Goal: Task Accomplishment & Management: Manage account settings

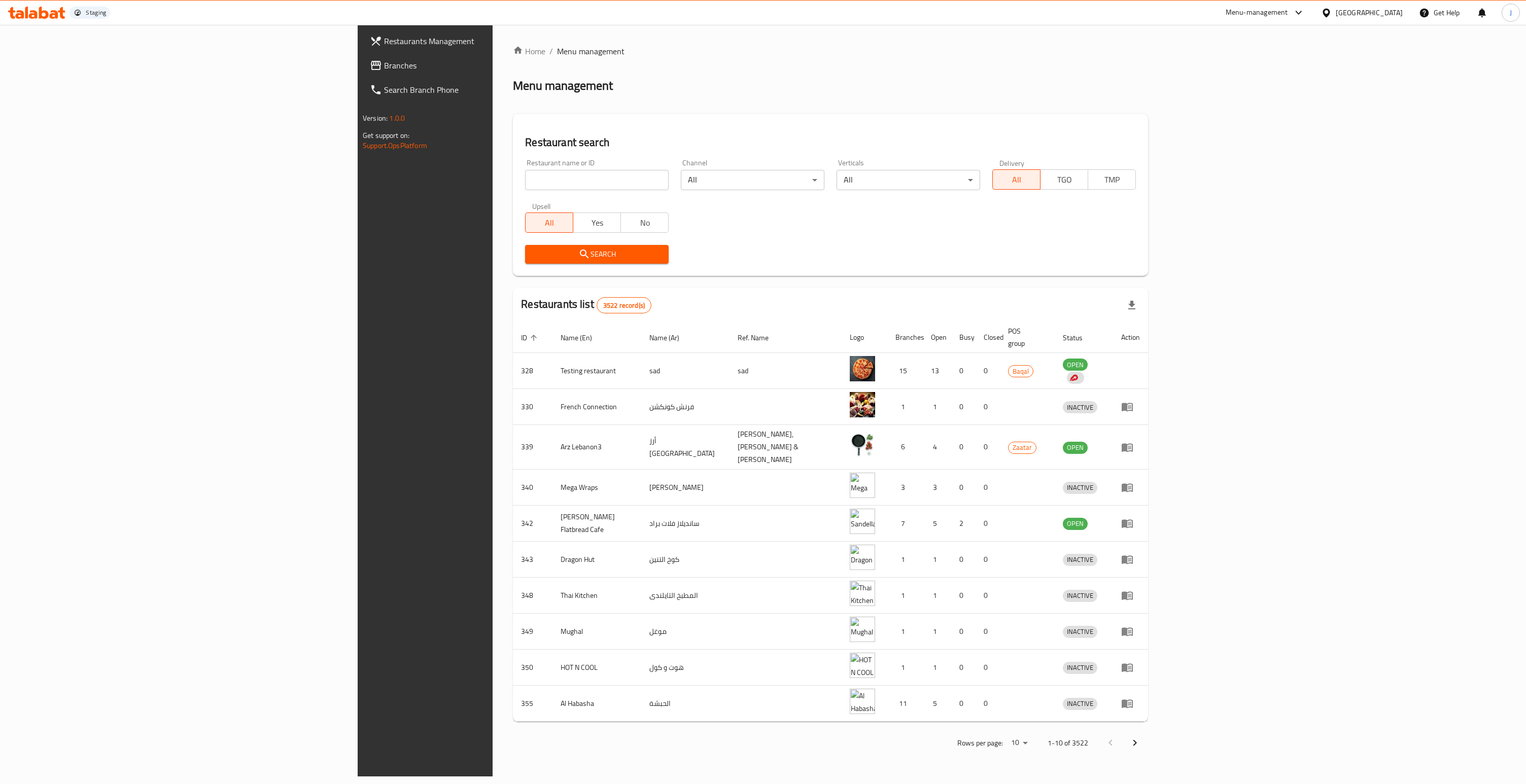
click at [525, 185] on input "search" at bounding box center [596, 180] width 143 height 20
paste input "3997"
type input "3997"
click button "Search" at bounding box center [596, 254] width 143 height 19
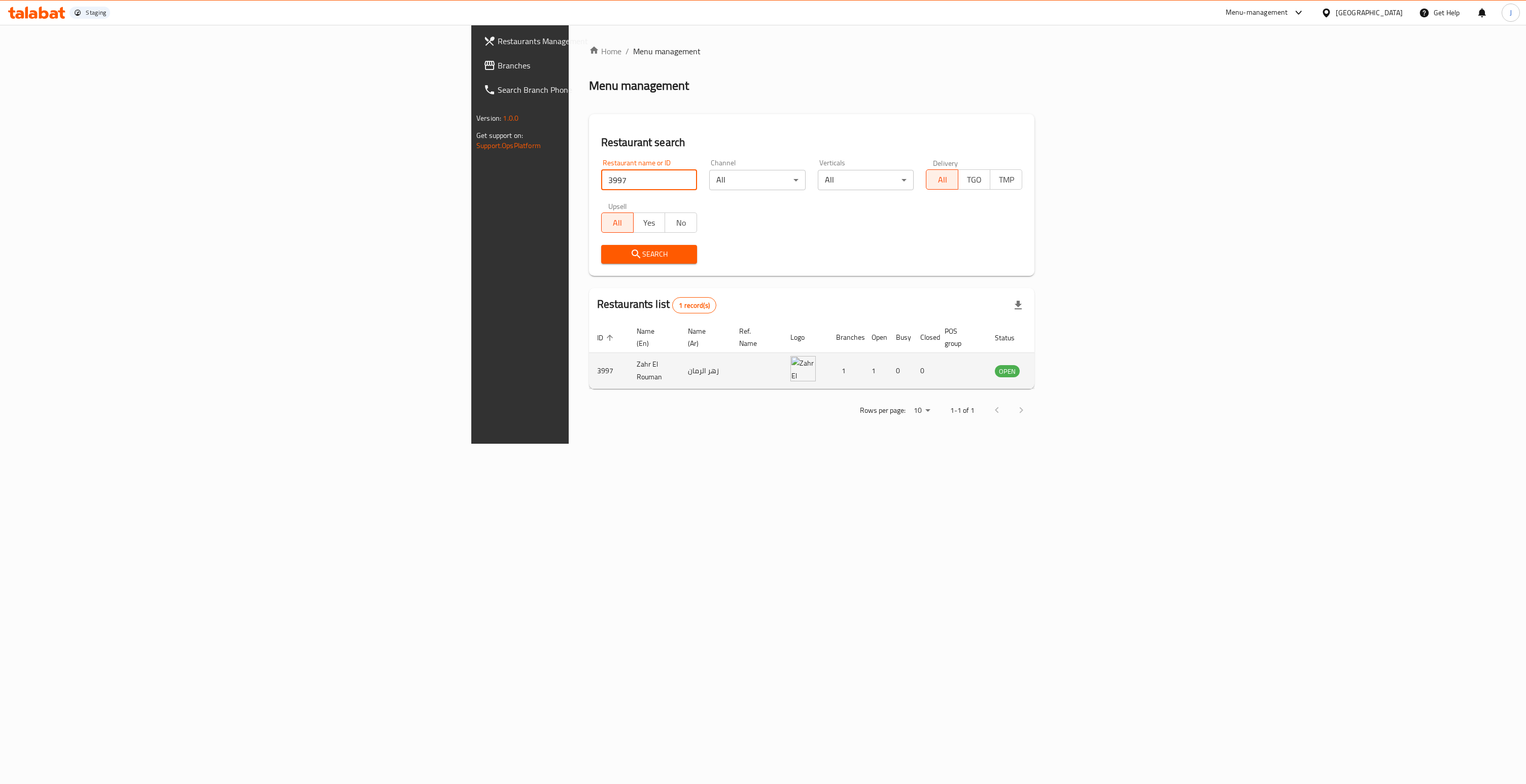
click at [1060, 365] on icon "enhanced table" at bounding box center [1054, 370] width 12 height 12
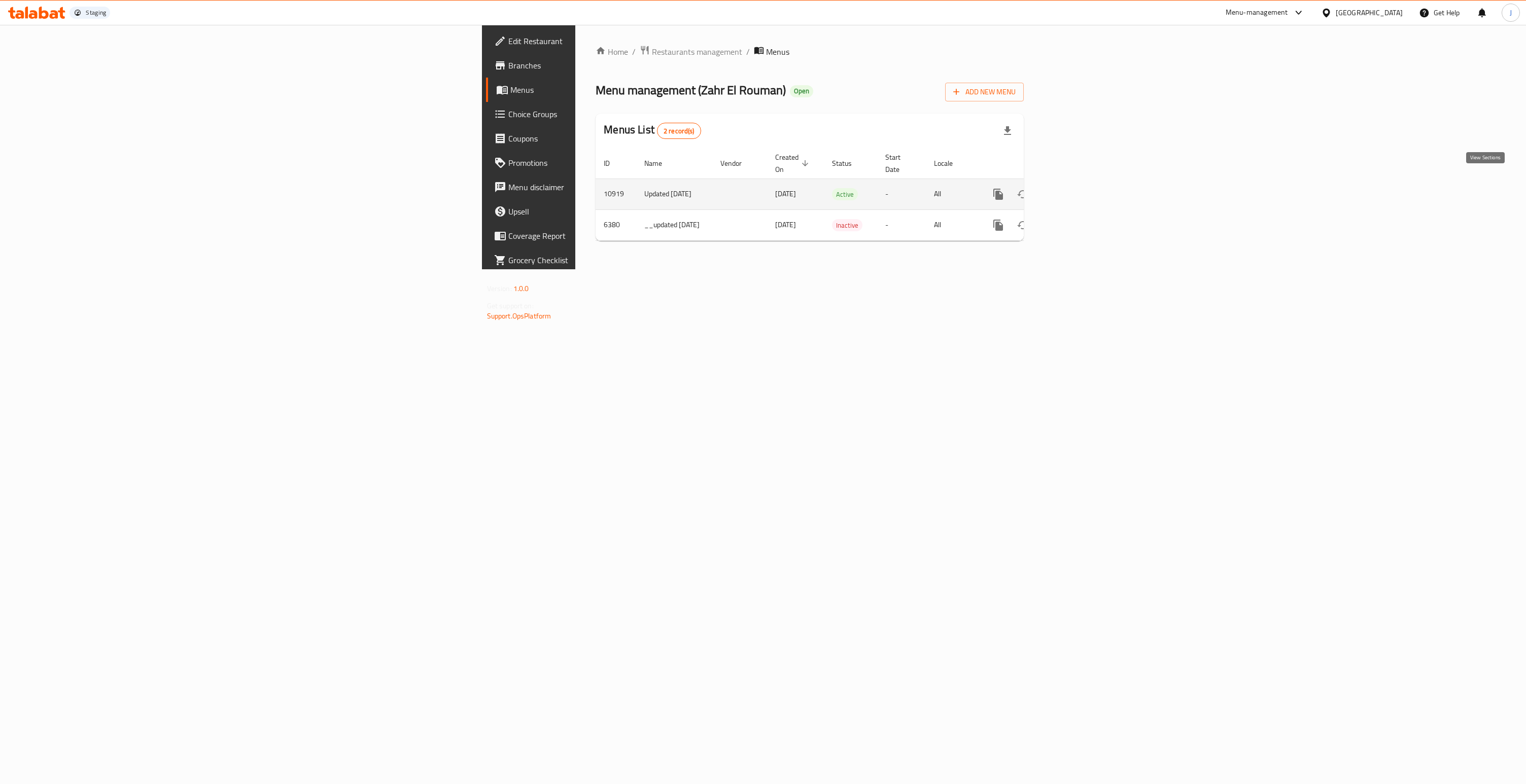
click at [1077, 188] on icon "enhanced table" at bounding box center [1071, 194] width 12 height 12
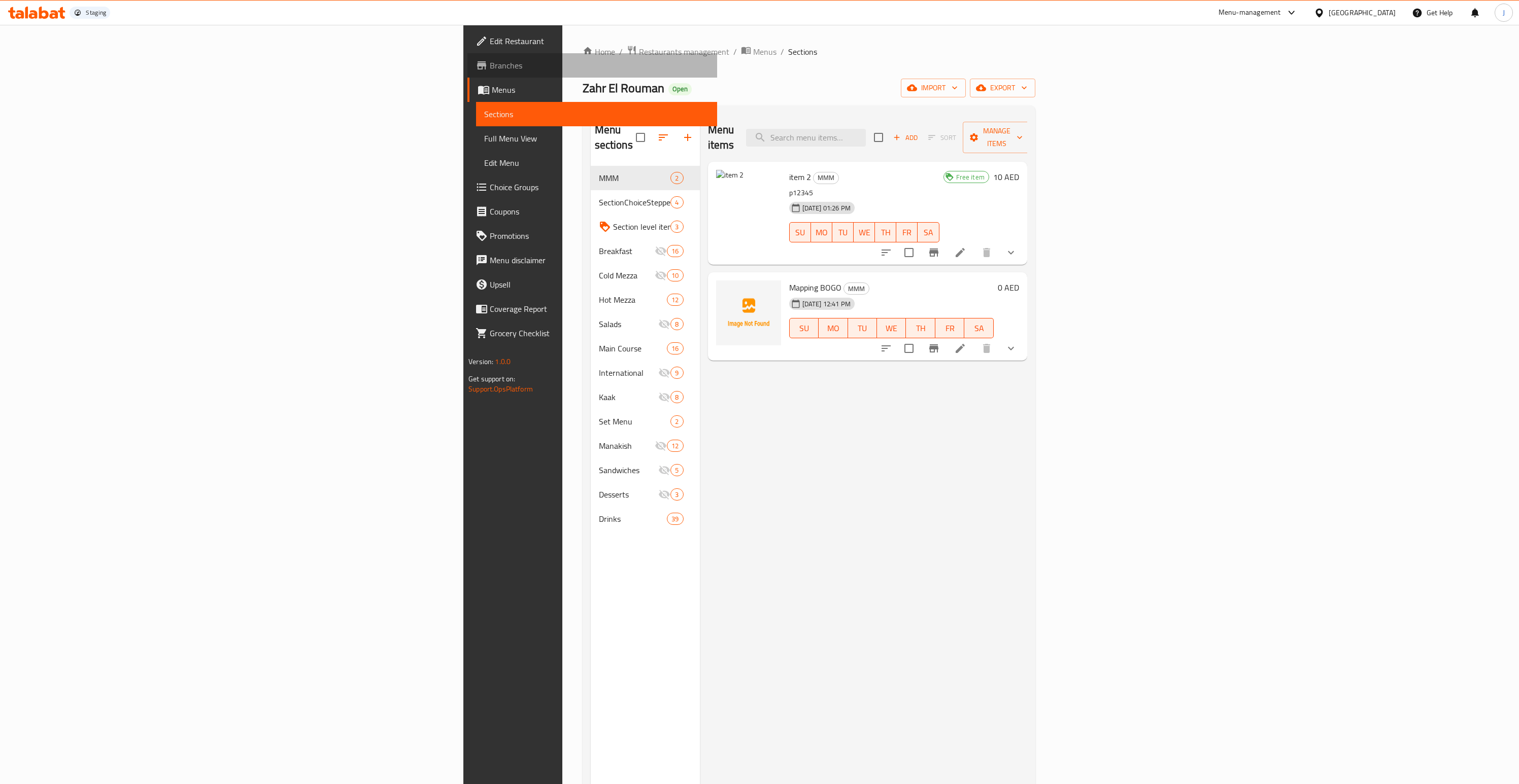
click at [490, 64] on span "Branches" at bounding box center [599, 65] width 219 height 12
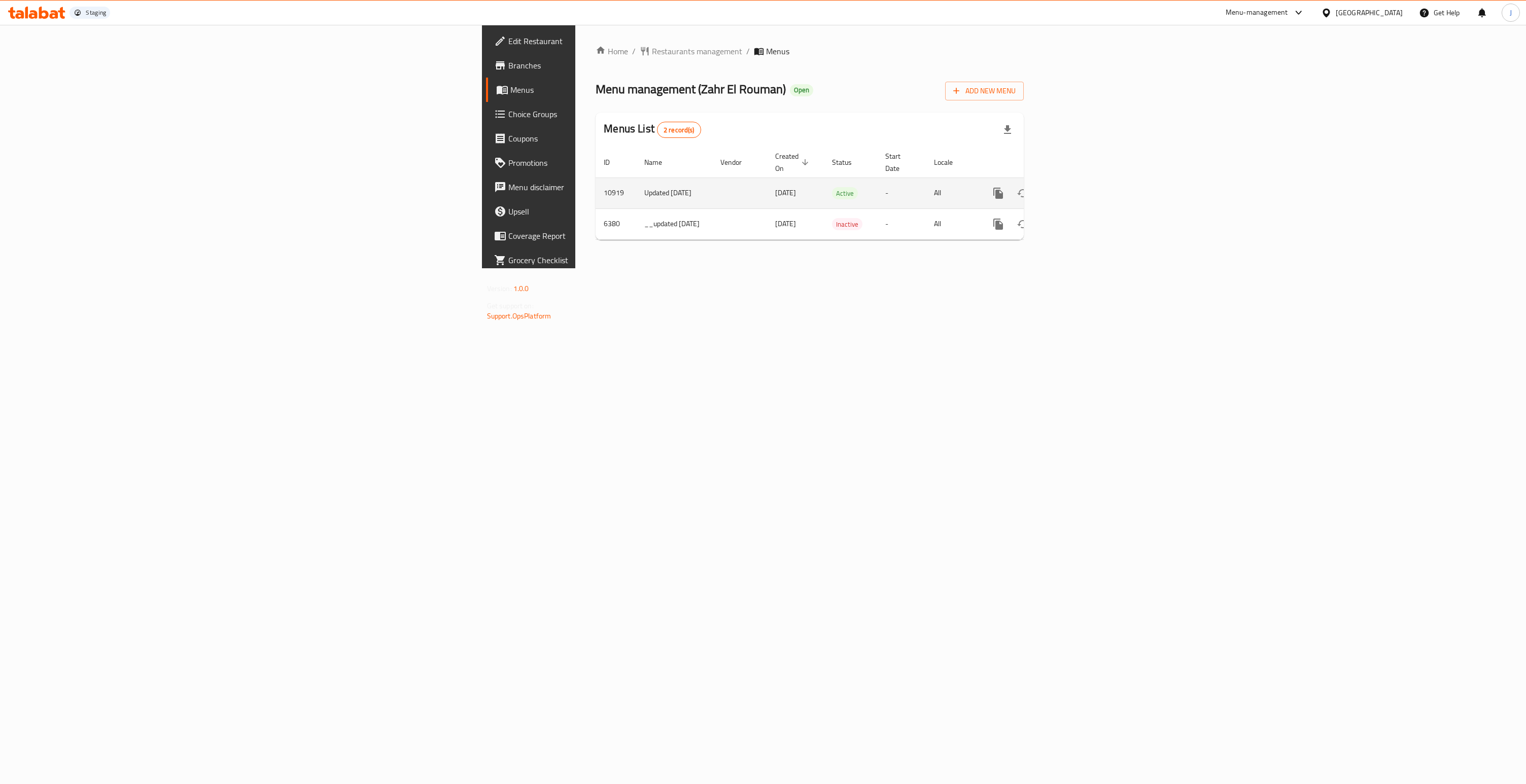
click at [1077, 187] on icon "enhanced table" at bounding box center [1071, 193] width 12 height 12
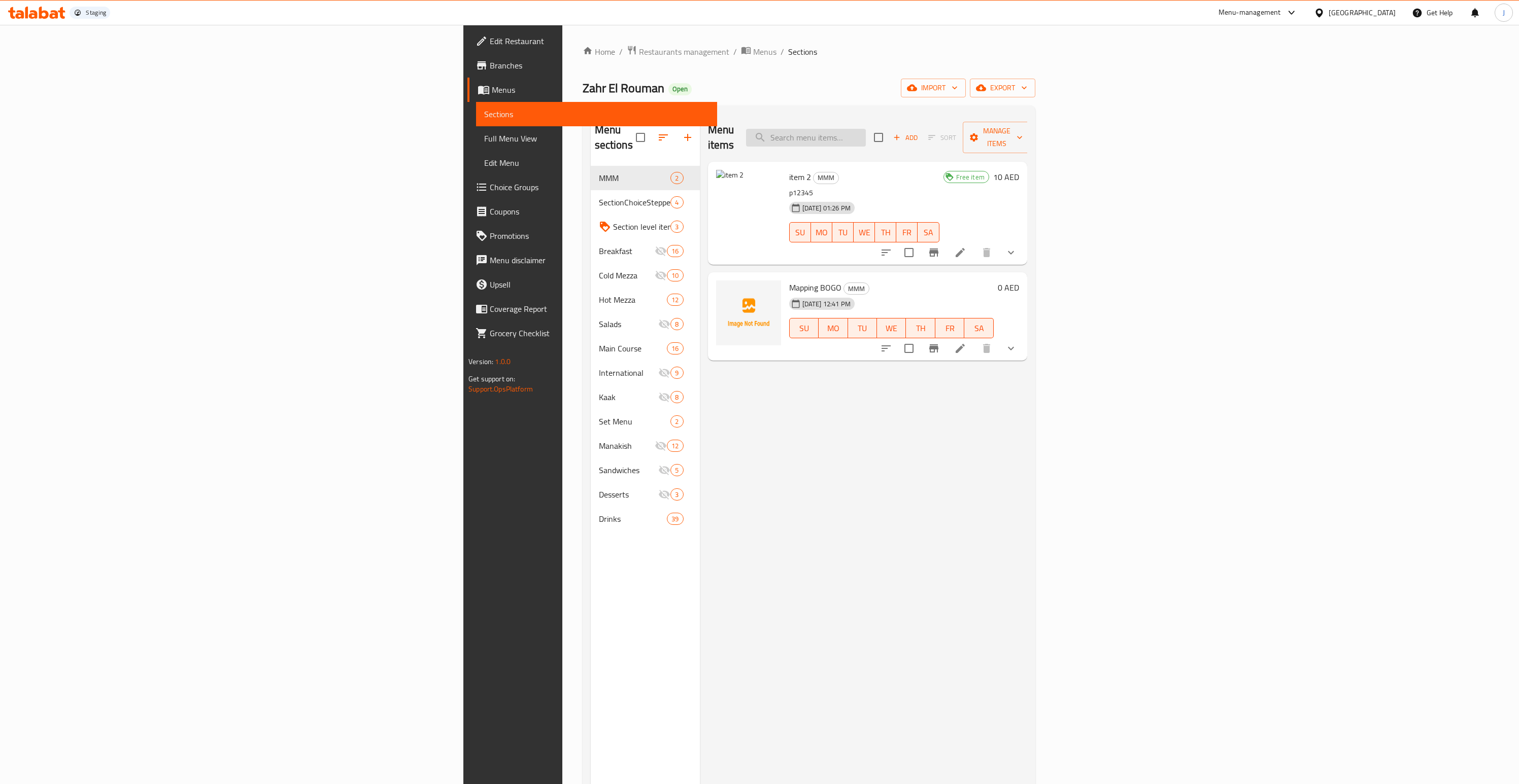
click at [866, 129] on input "search" at bounding box center [806, 138] width 120 height 18
paste input "ItemWithSubchoices"
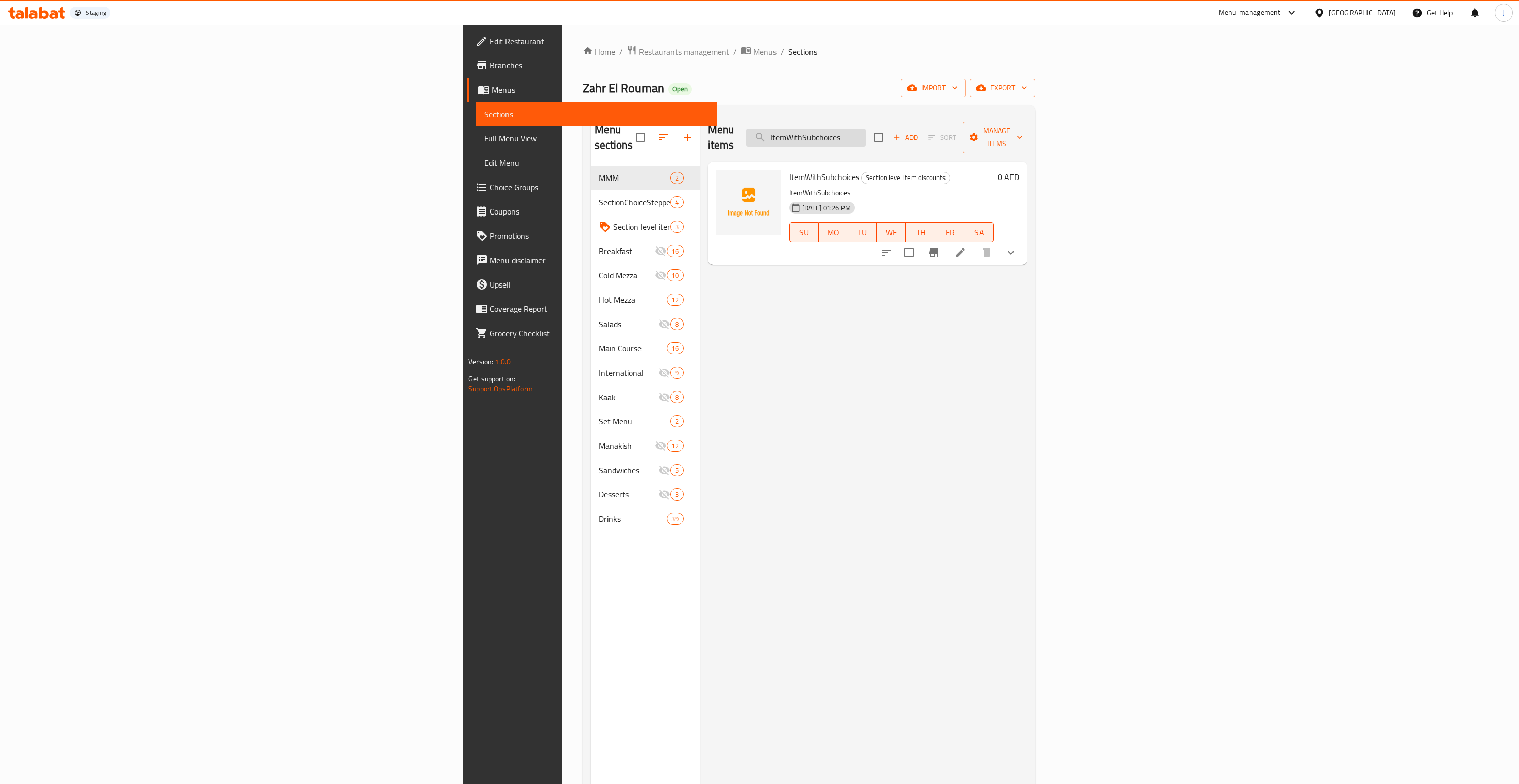
type input "ItemWithSubchoices"
click at [1017, 247] on icon "show more" at bounding box center [1011, 253] width 12 height 12
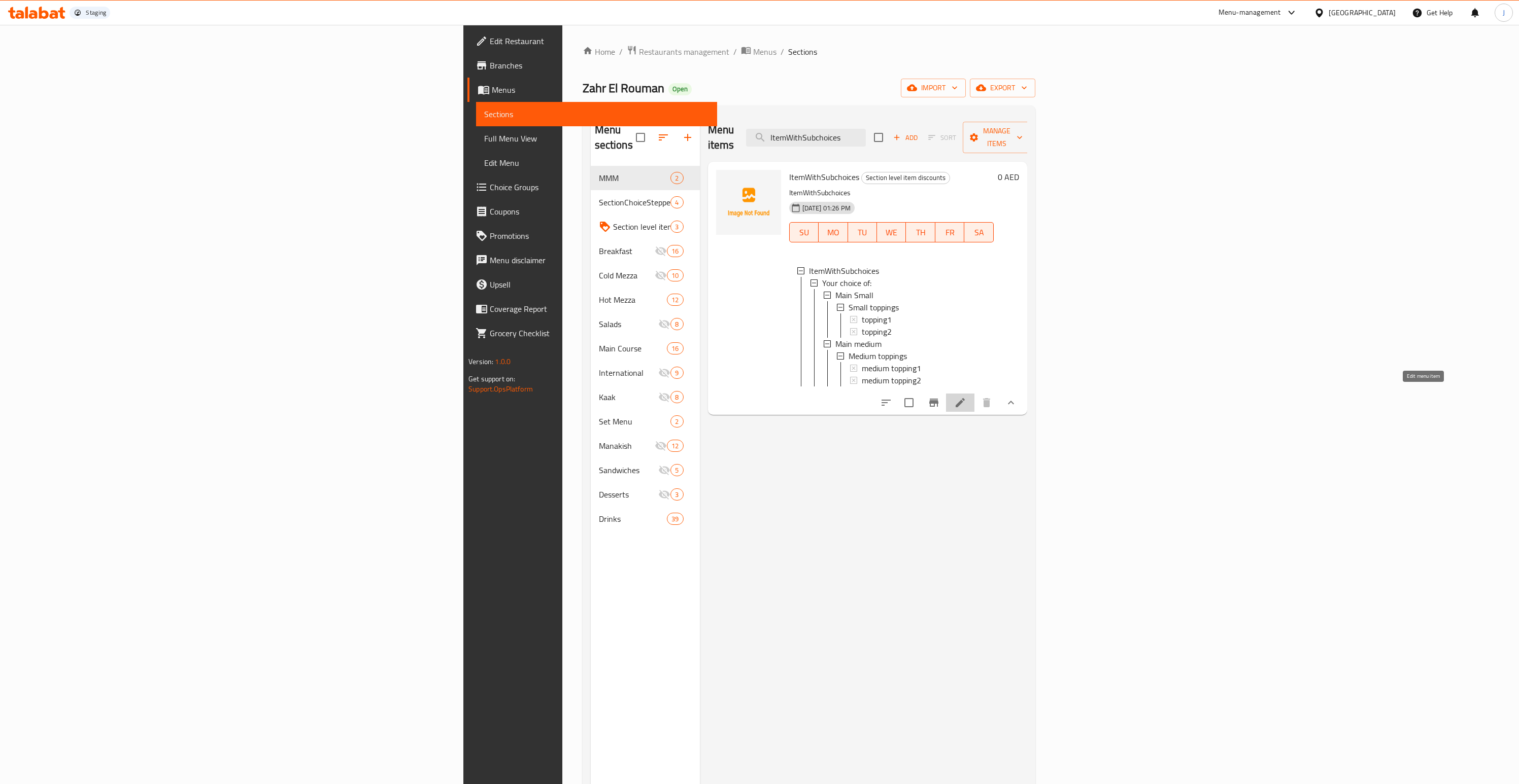
click at [967, 397] on icon at bounding box center [960, 402] width 12 height 12
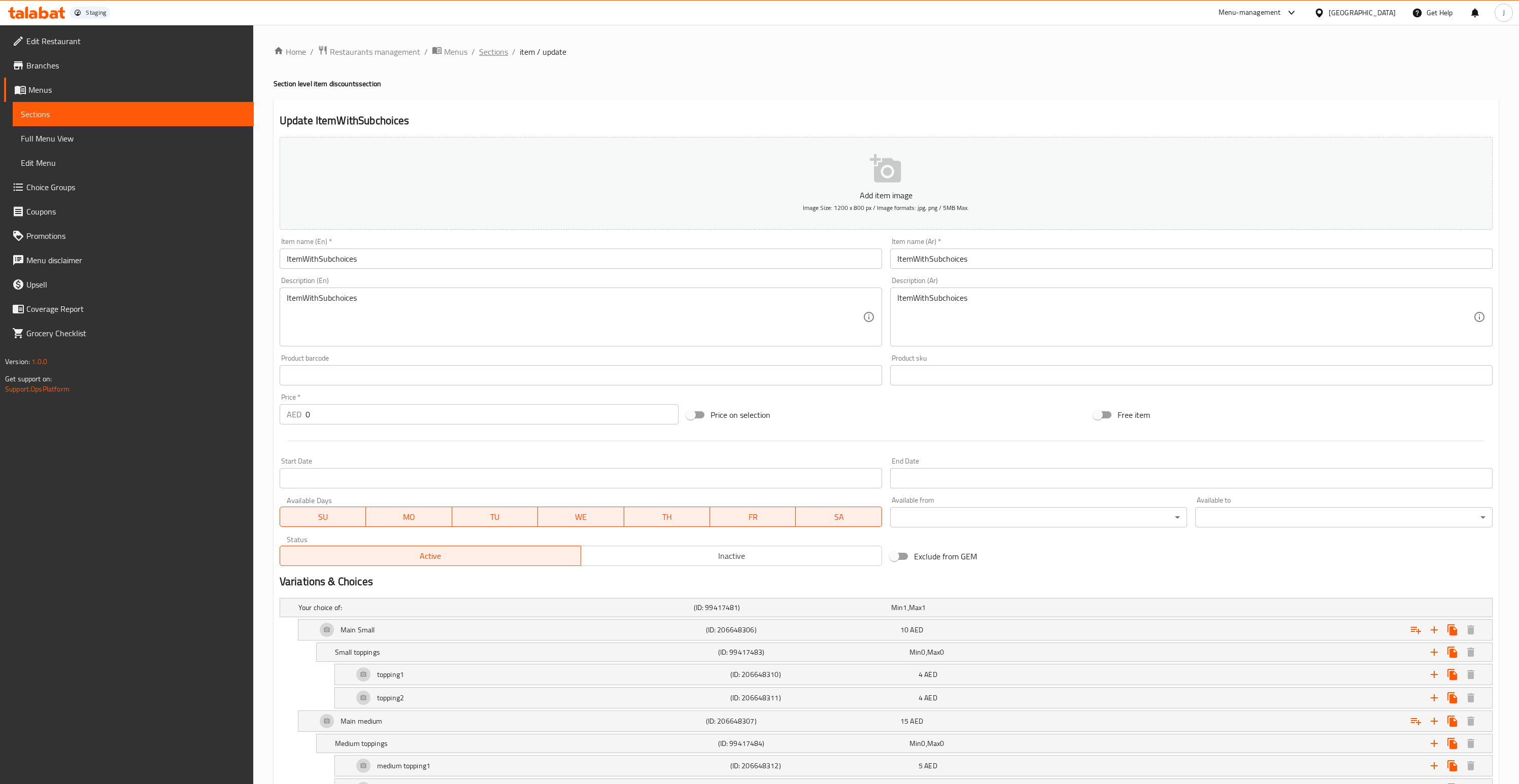
click at [503, 56] on span "Sections" at bounding box center [493, 51] width 29 height 12
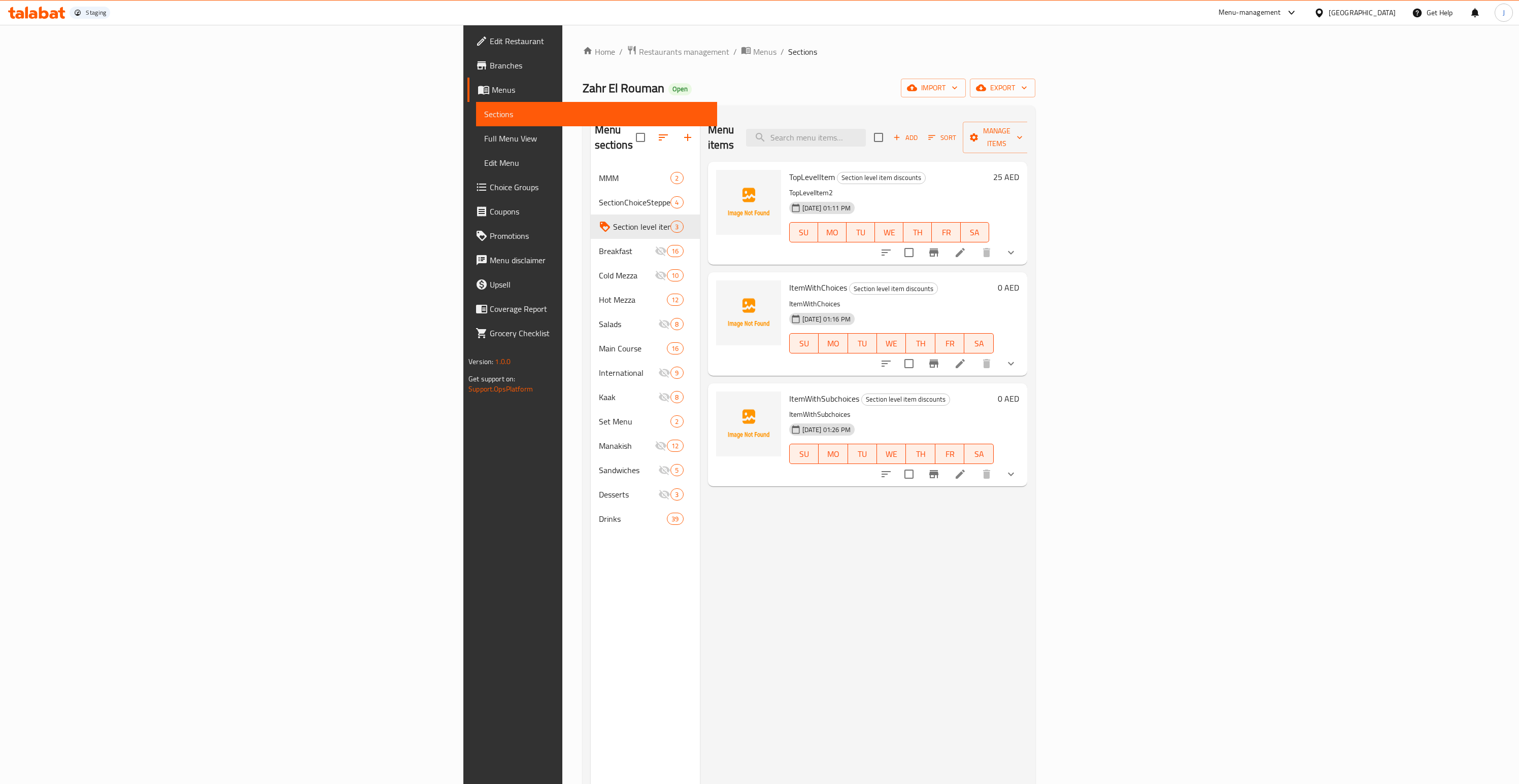
click at [974, 465] on li at bounding box center [960, 474] width 29 height 19
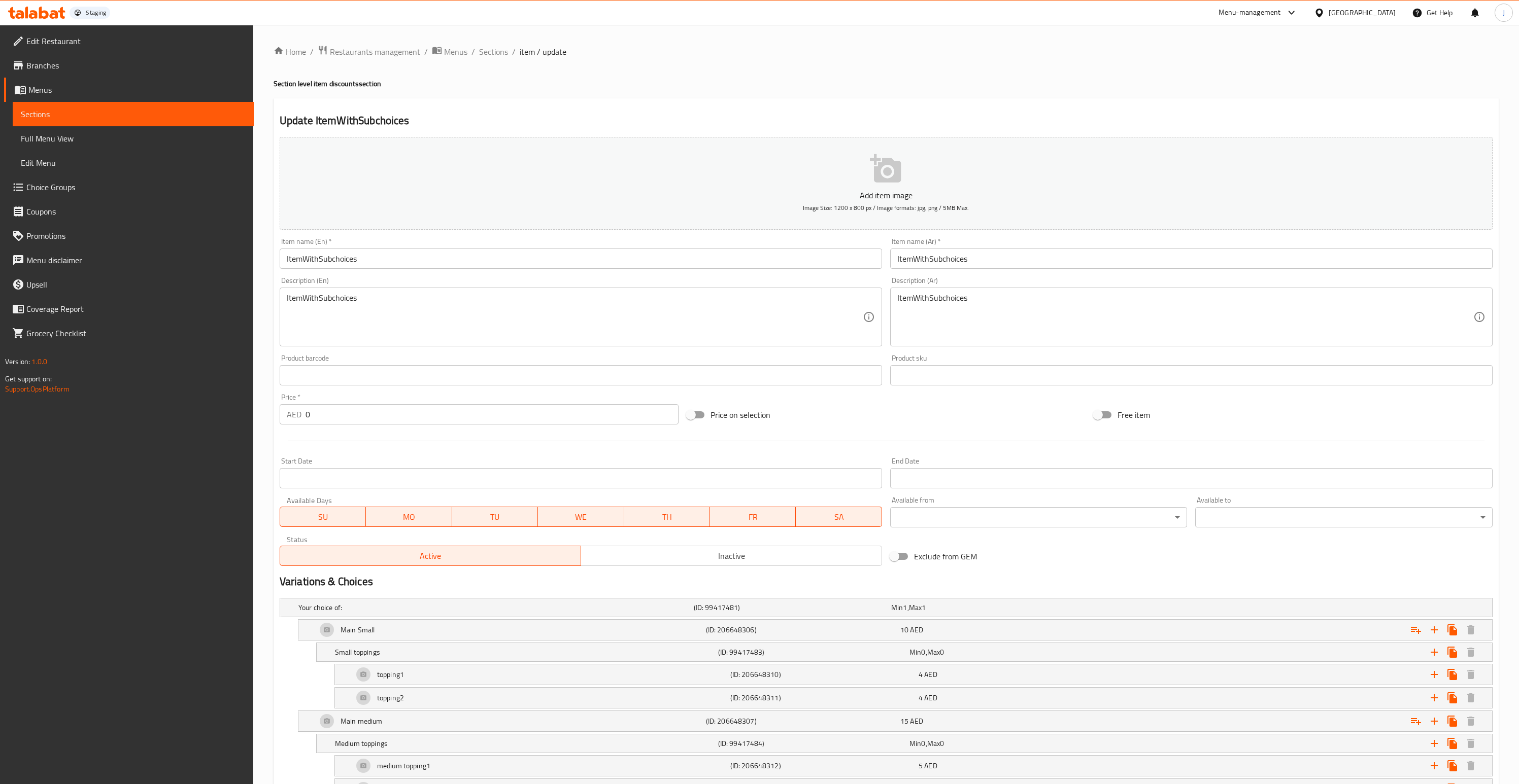
click at [463, 518] on span "TU" at bounding box center [495, 517] width 78 height 15
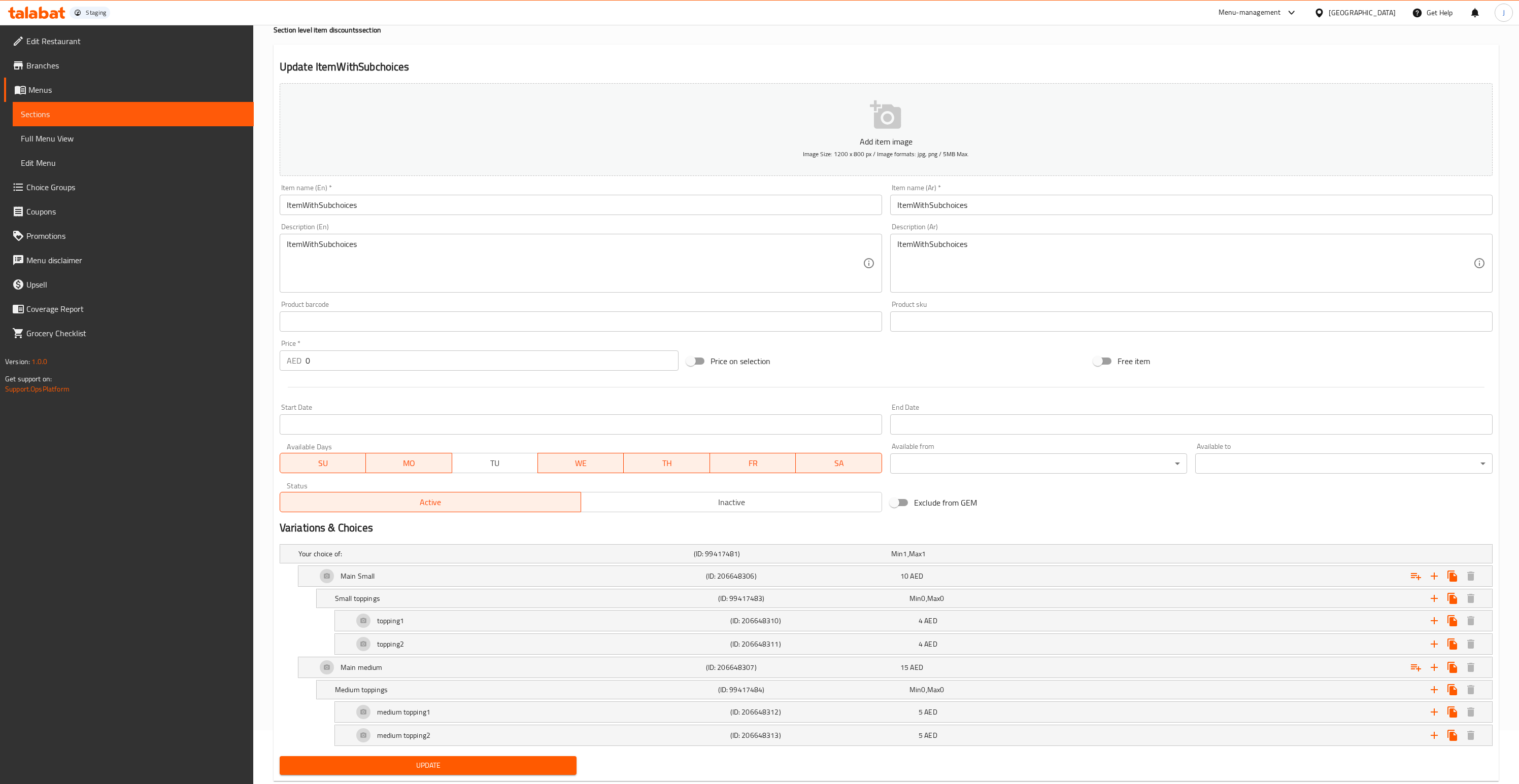
scroll to position [78, 0]
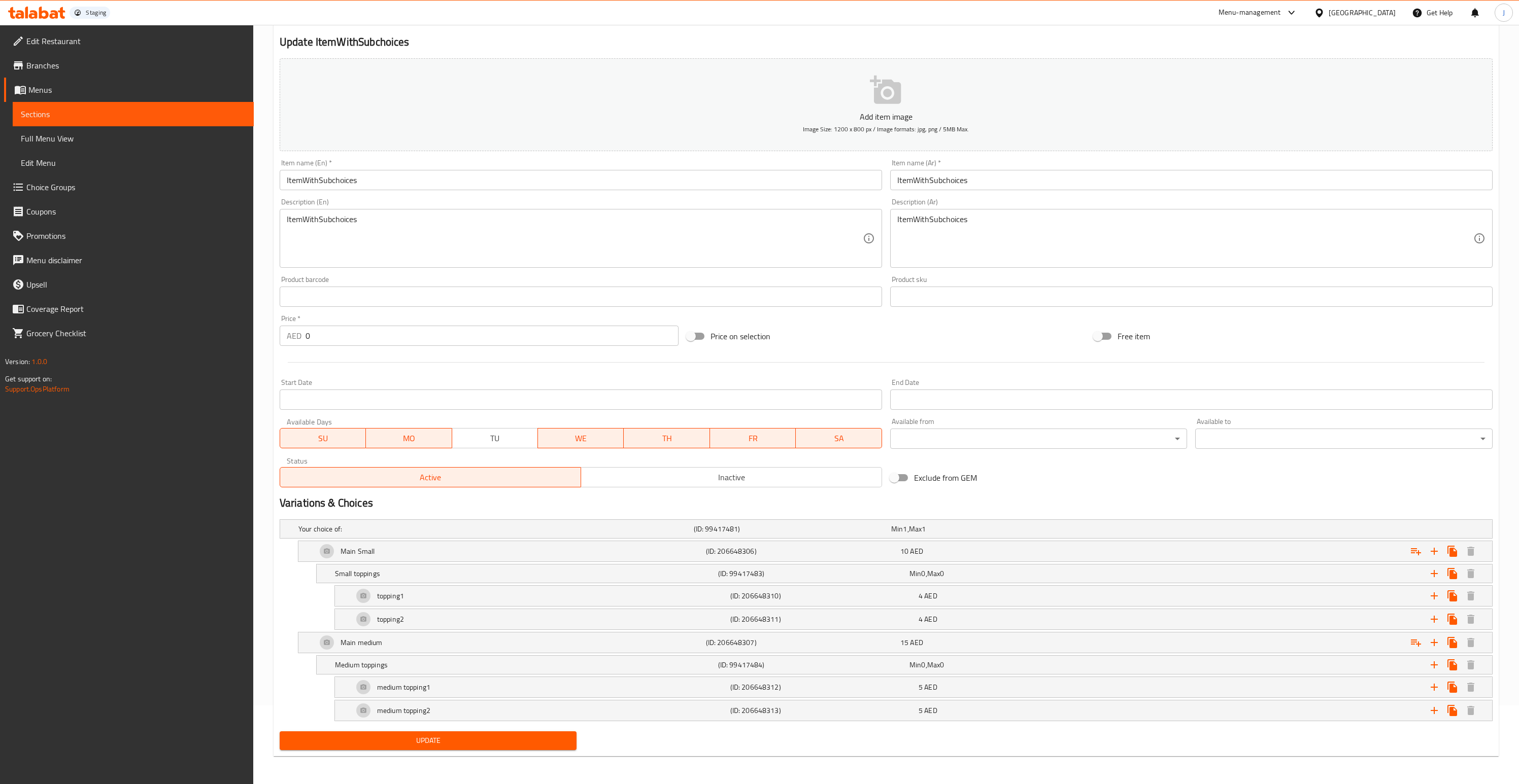
click at [528, 735] on span "Update" at bounding box center [428, 741] width 281 height 13
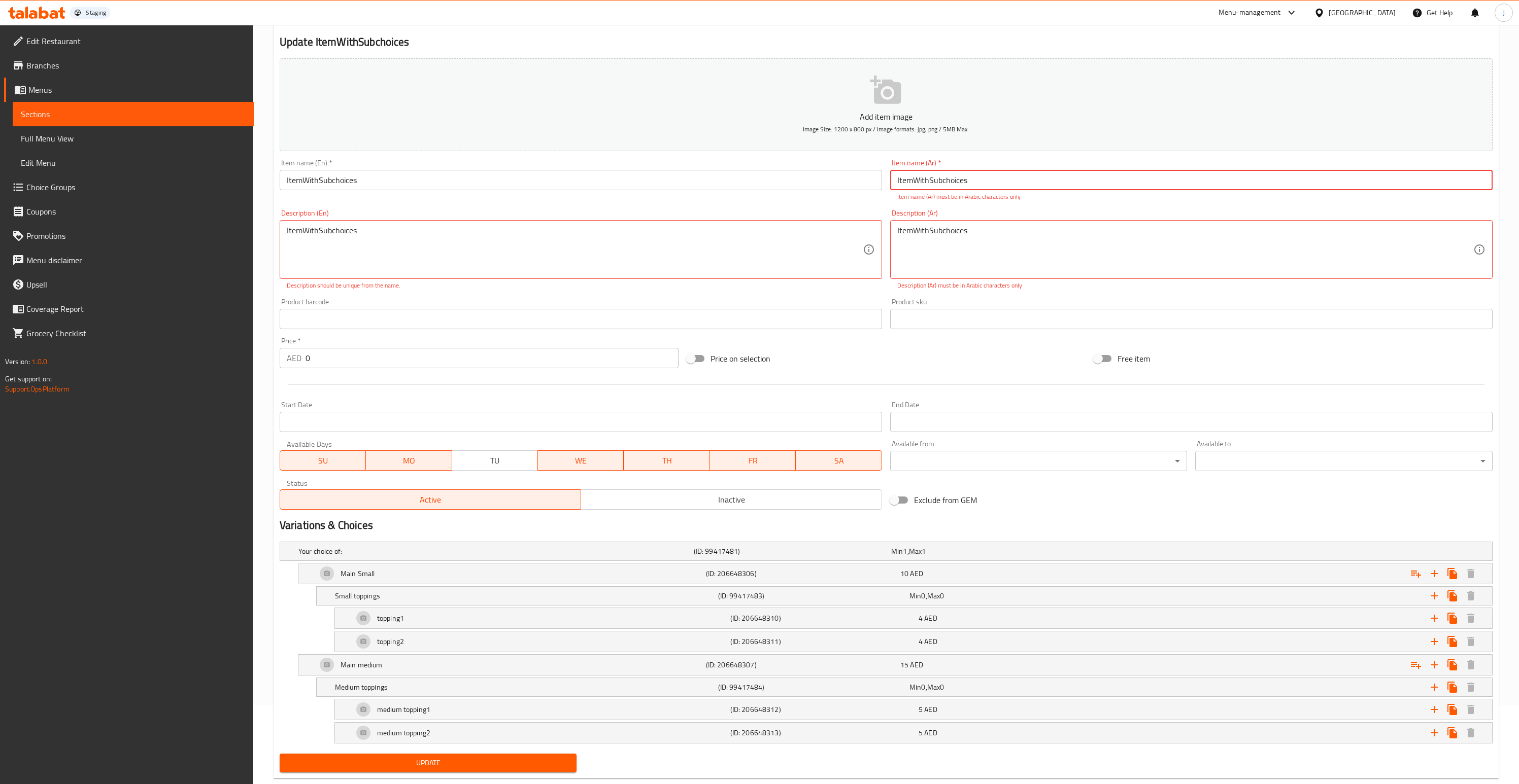
click at [922, 180] on input "ItemWithSubchoices" at bounding box center [1191, 180] width 602 height 20
click at [925, 183] on input "text" at bounding box center [1191, 180] width 602 height 20
type input "ك"
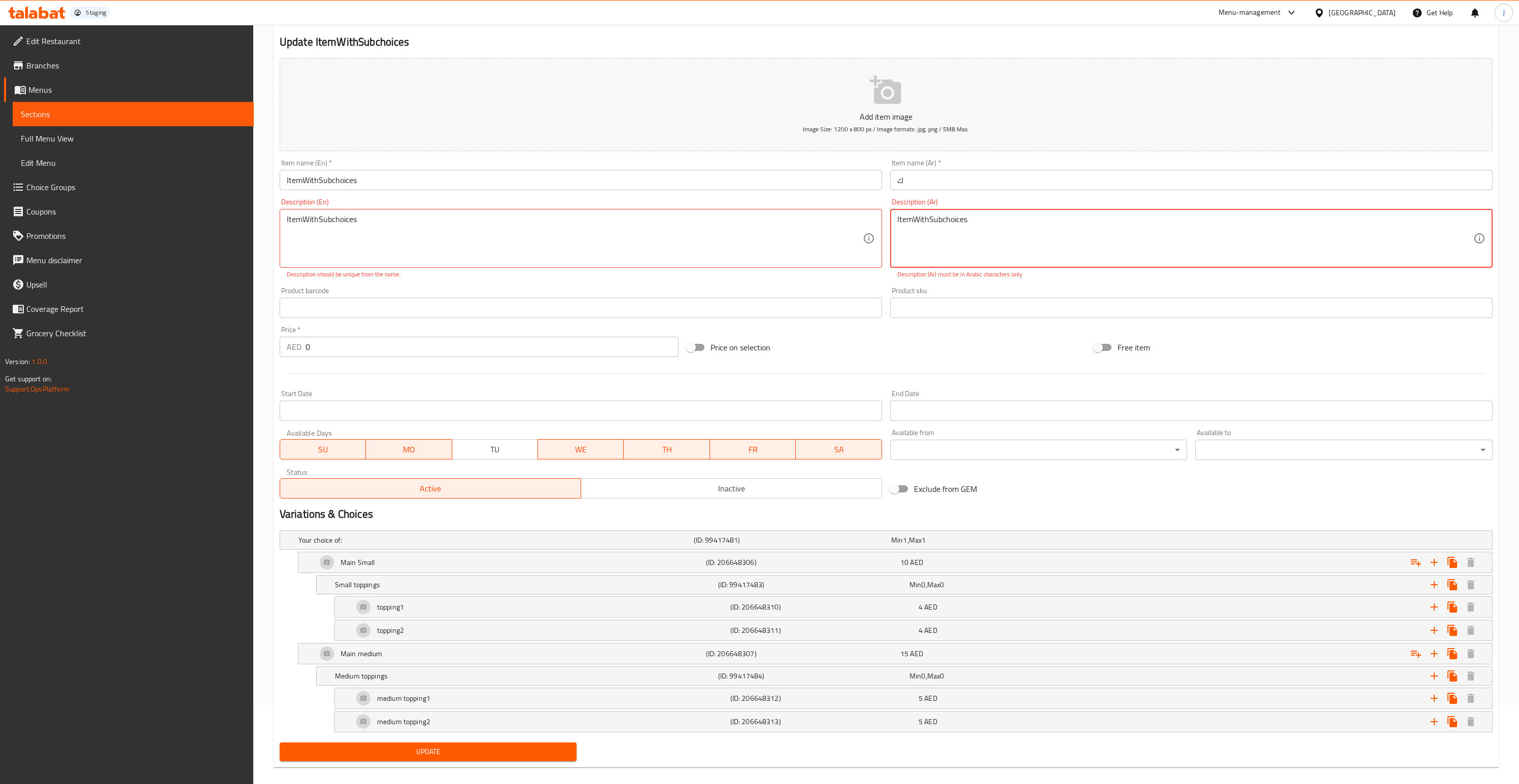
click at [981, 219] on textarea "ItemWithSubchoices" at bounding box center [1185, 239] width 576 height 49
click at [930, 248] on textarea at bounding box center [1185, 239] width 576 height 49
click at [922, 176] on input "ك" at bounding box center [1191, 180] width 602 height 20
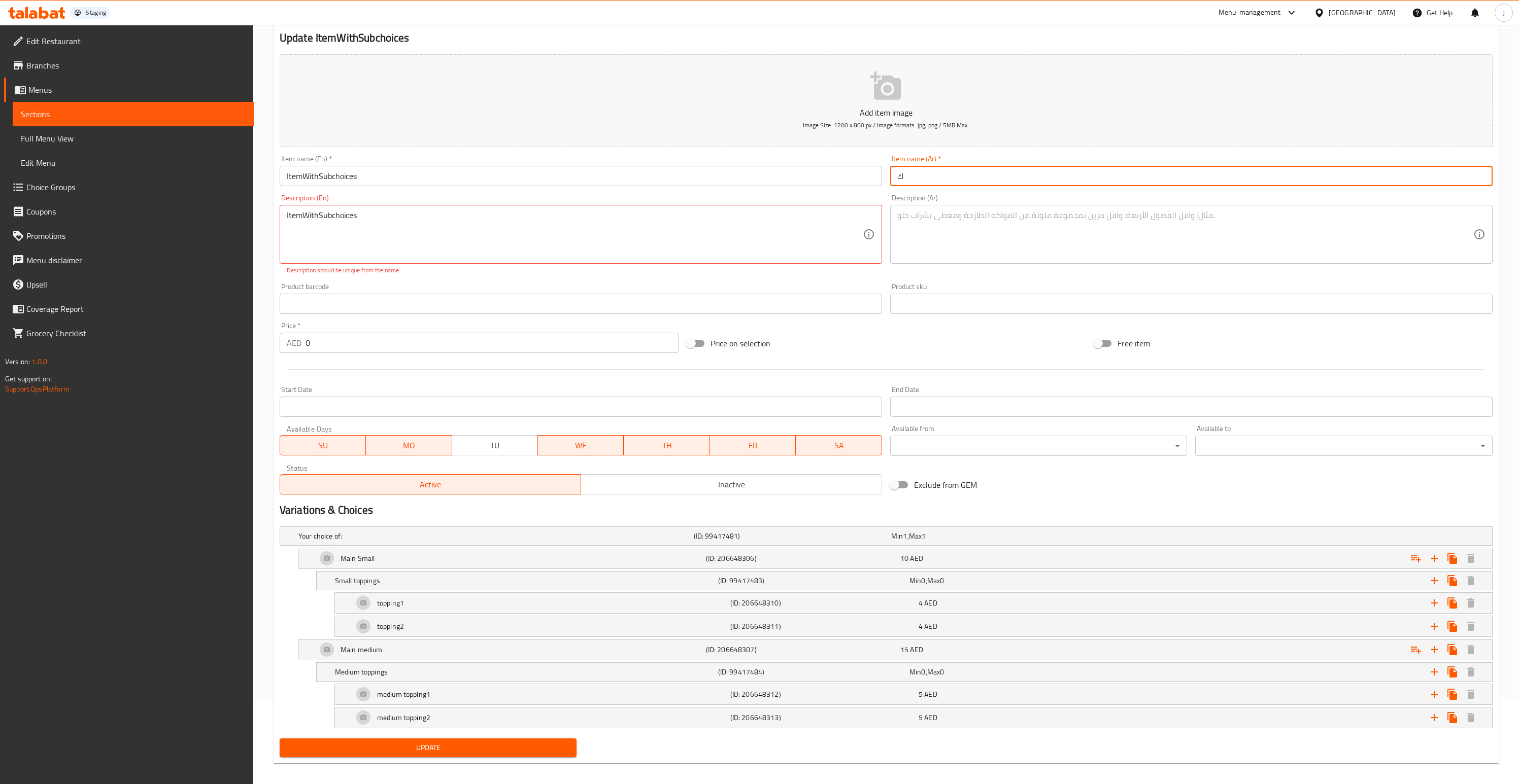
scroll to position [90, 0]
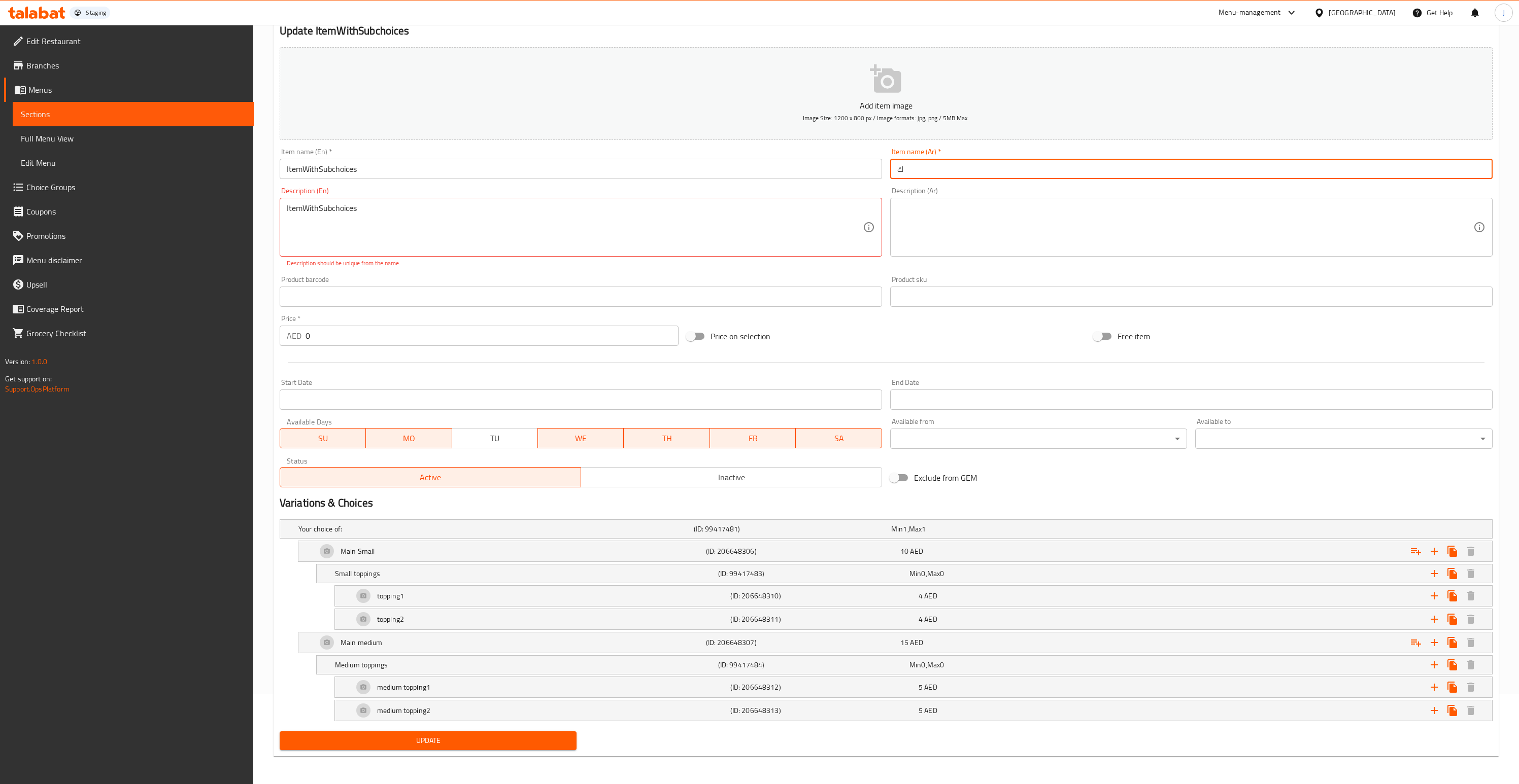
click at [444, 738] on span "Update" at bounding box center [428, 741] width 281 height 13
click at [363, 209] on textarea "ItemWithSubchoices" at bounding box center [575, 228] width 576 height 49
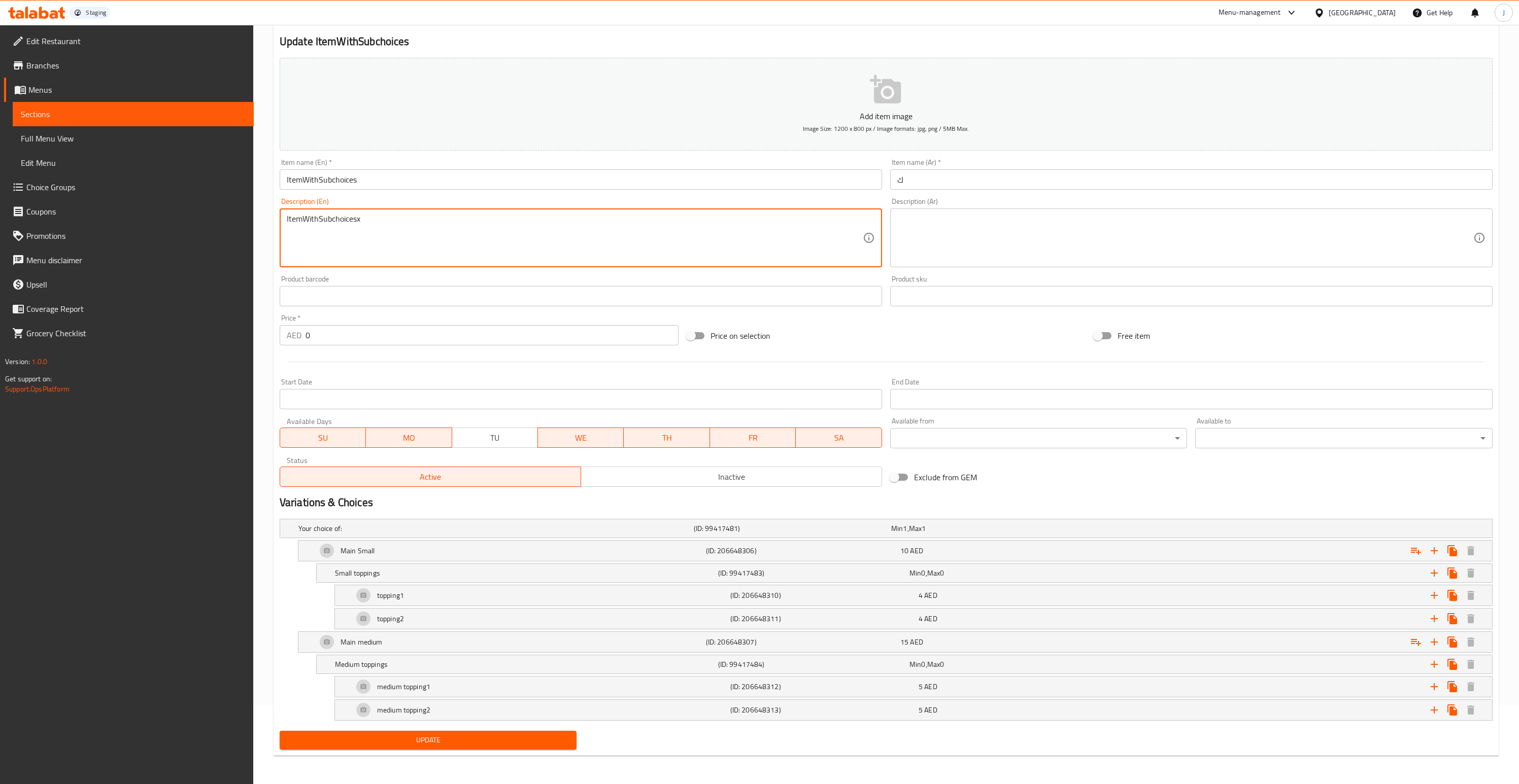
scroll to position [78, 0]
type textarea "ItemWithSubchoicesx"
click at [378, 740] on span "Update" at bounding box center [428, 741] width 281 height 13
